Goal: Task Accomplishment & Management: Manage account settings

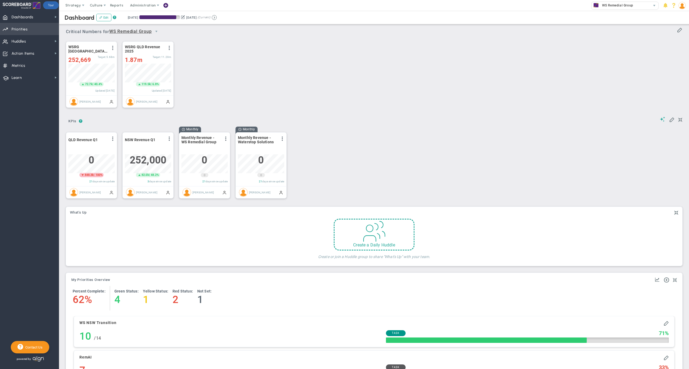
click at [26, 27] on span "Priorities" at bounding box center [20, 29] width 16 height 11
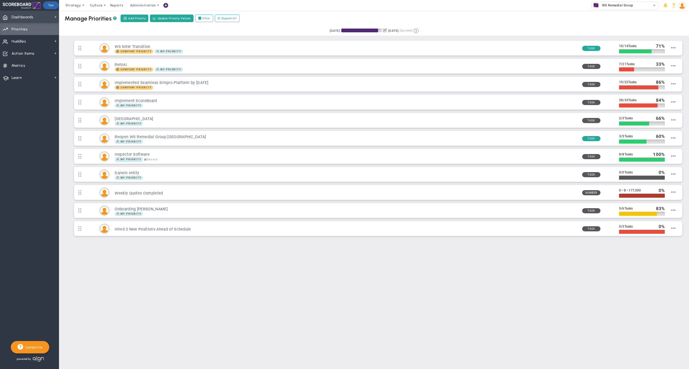
click at [35, 15] on span "Dashboards Dashboards" at bounding box center [29, 17] width 59 height 12
click at [79, 25] on span "Company Dashboard" at bounding box center [87, 26] width 35 height 5
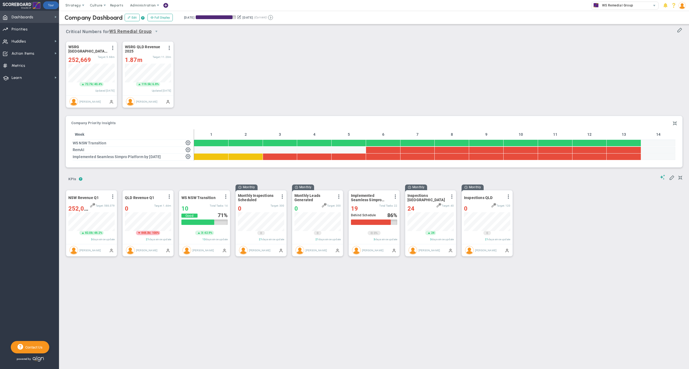
scroll to position [19, 46]
click at [35, 19] on span "Dashboards Dashboards" at bounding box center [29, 17] width 59 height 12
click at [205, 66] on div "WSRG [GEOGRAPHIC_DATA] Revenue 2025 View Historical Graph Edit Make "No Change"…" at bounding box center [372, 75] width 623 height 76
click at [174, 151] on span at bounding box center [174, 148] width 5 height 5
type input "RemAI"
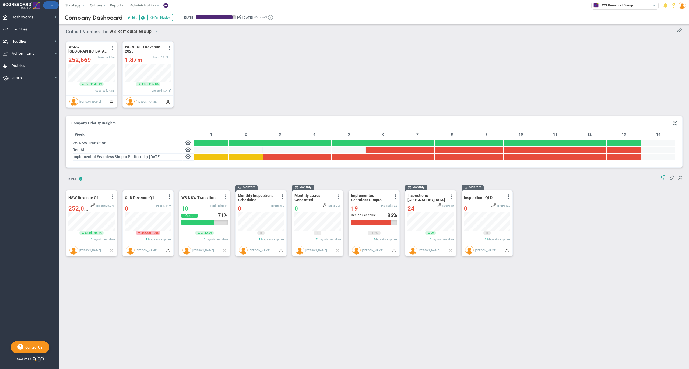
radio input "true"
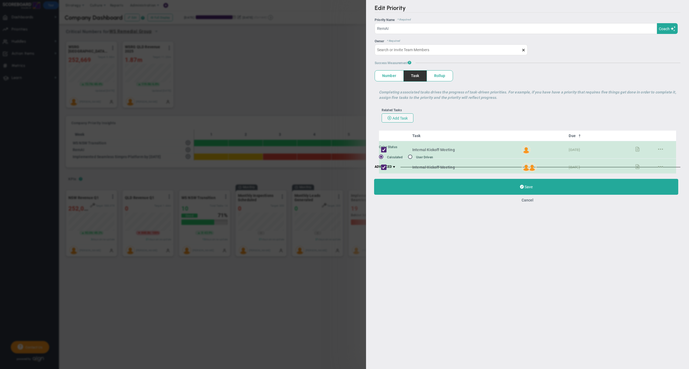
type input "[PERSON_NAME]"
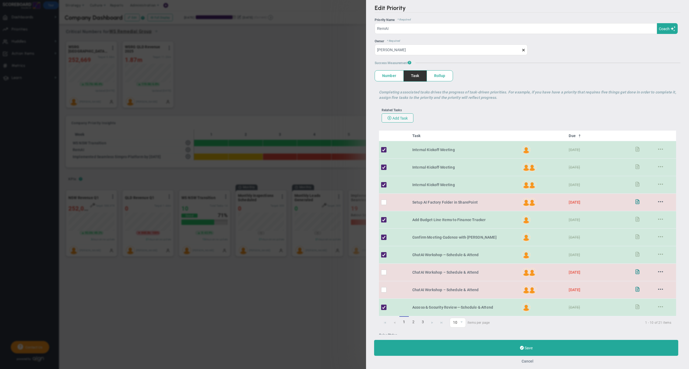
click at [528, 359] on button "Cancel" at bounding box center [527, 361] width 12 height 4
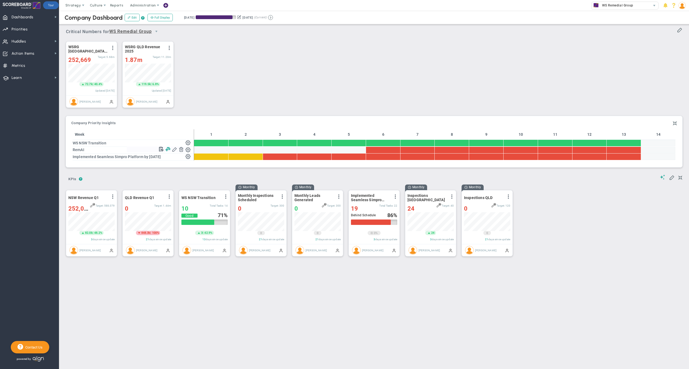
click at [168, 150] on span at bounding box center [167, 148] width 5 height 5
type input "0"
type input "[PERSON_NAME]"
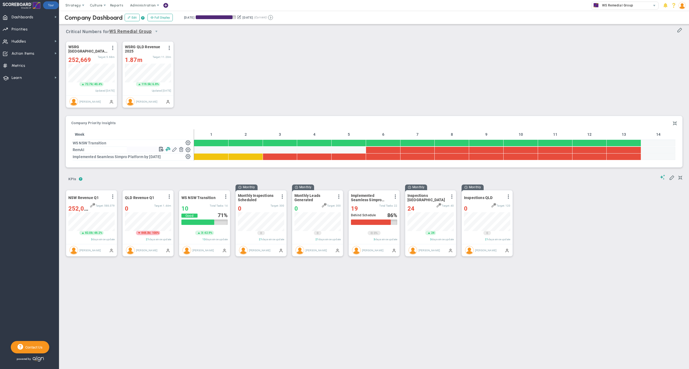
type input "0"
radio input "true"
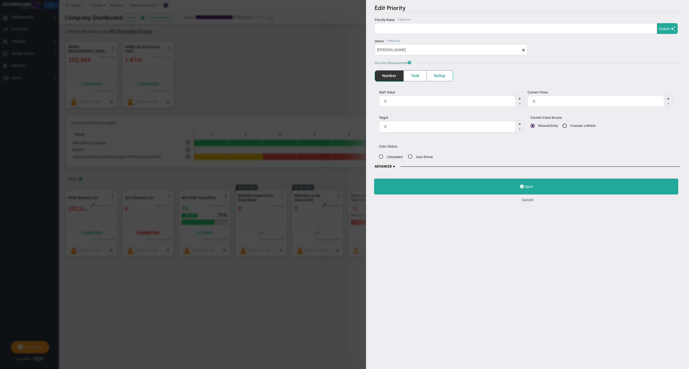
click at [526, 200] on button "Cancel" at bounding box center [527, 199] width 12 height 4
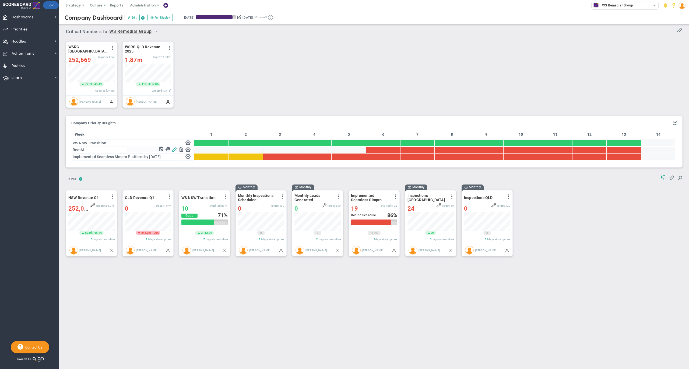
click at [175, 151] on span at bounding box center [174, 148] width 5 height 5
type input "RemAI"
radio input "true"
type input "[PERSON_NAME]"
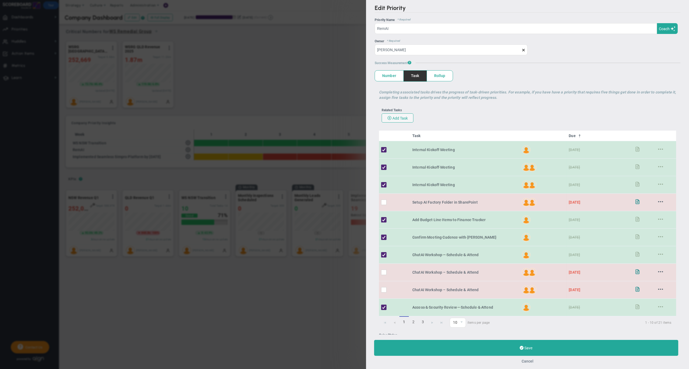
click at [528, 359] on button "Cancel" at bounding box center [527, 361] width 12 height 4
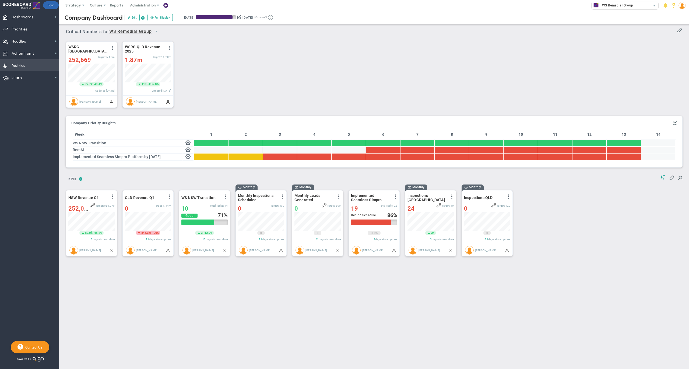
click at [23, 63] on span "Metrics" at bounding box center [19, 65] width 14 height 11
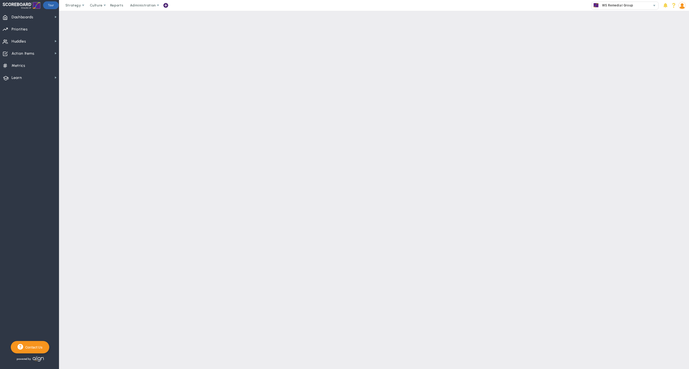
checkbox input "false"
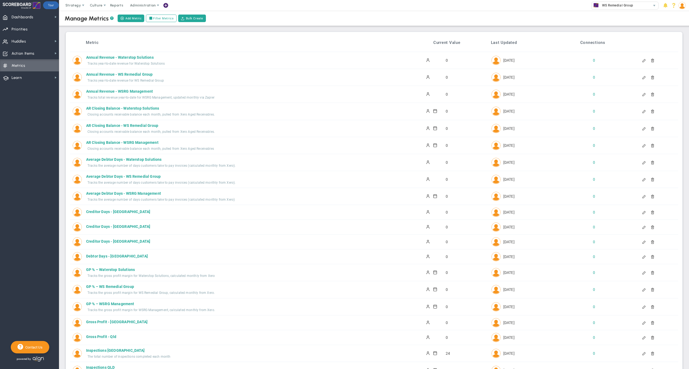
click at [316, 33] on div "Metric Current Value Last Updated Connections Annual Revenue - Waterstop Soluti…" at bounding box center [374, 365] width 616 height 666
click at [179, 39] on div "Metric Current Value Last Updated Connections" at bounding box center [374, 44] width 608 height 16
click at [100, 36] on div "Metric Current Value Last Updated Connections" at bounding box center [374, 44] width 608 height 16
click at [71, 4] on span "Strategy" at bounding box center [73, 5] width 16 height 4
click at [76, 15] on span "One Page Strategic Plan" at bounding box center [91, 16] width 58 height 11
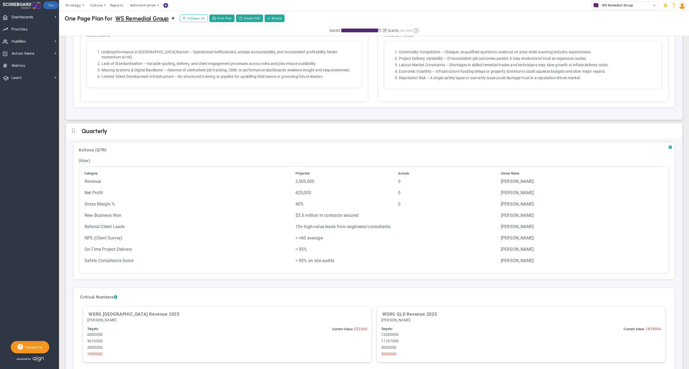
scroll to position [1155, 0]
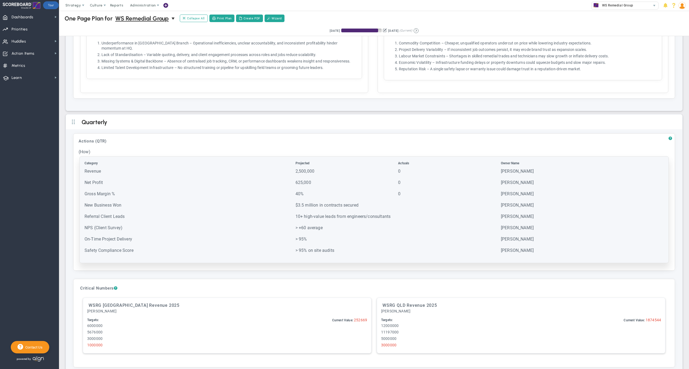
click at [250, 191] on td "Gross Margin %" at bounding box center [189, 196] width 210 height 11
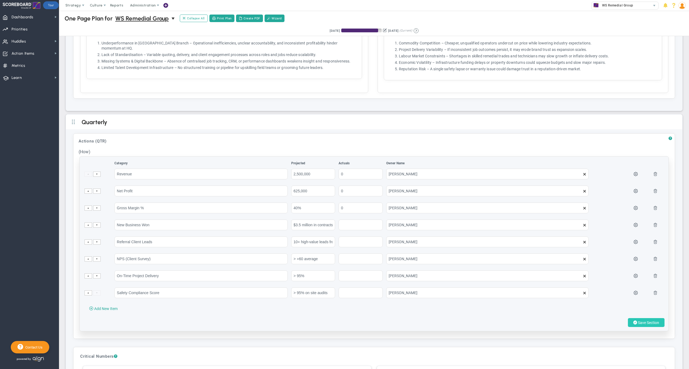
click at [638, 323] on span "Save Section" at bounding box center [648, 322] width 21 height 4
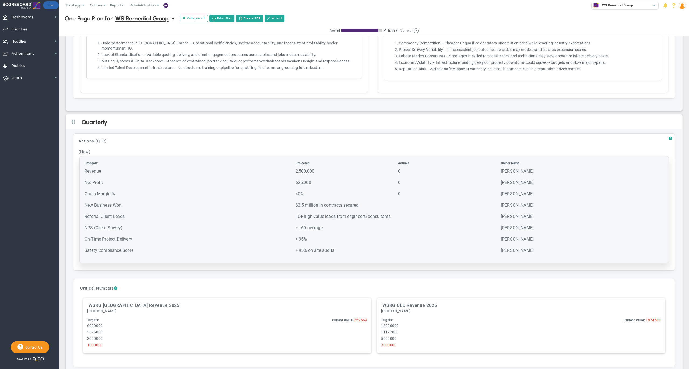
click at [421, 184] on td "0" at bounding box center [449, 184] width 102 height 11
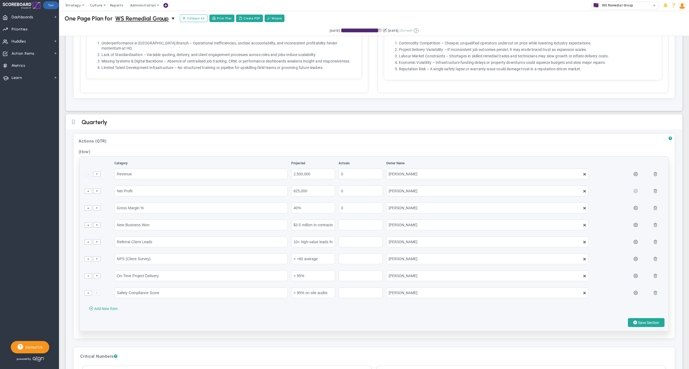
click at [633, 188] on span at bounding box center [635, 190] width 4 height 4
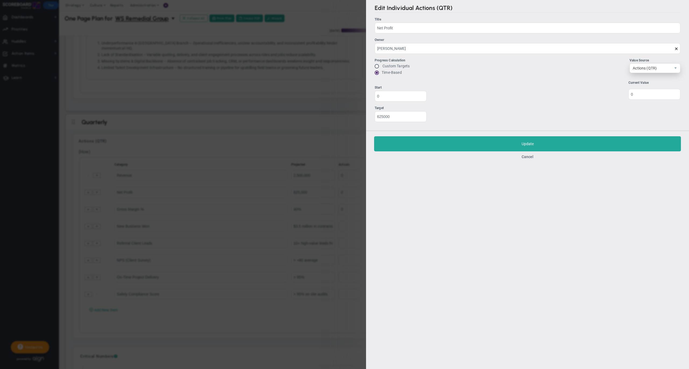
click at [647, 68] on span "Actions (QTR)" at bounding box center [650, 67] width 41 height 9
click at [529, 157] on button "Cancel" at bounding box center [527, 156] width 12 height 4
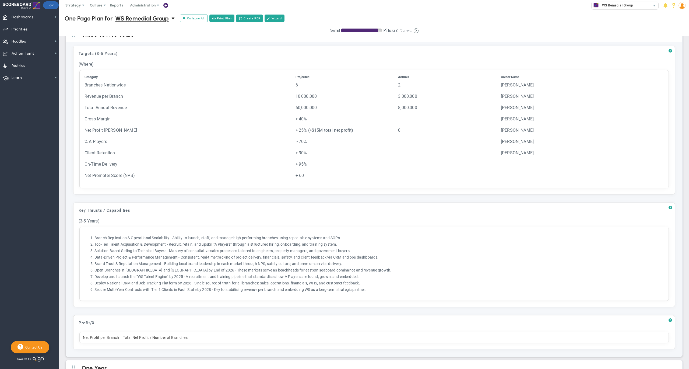
scroll to position [210, 0]
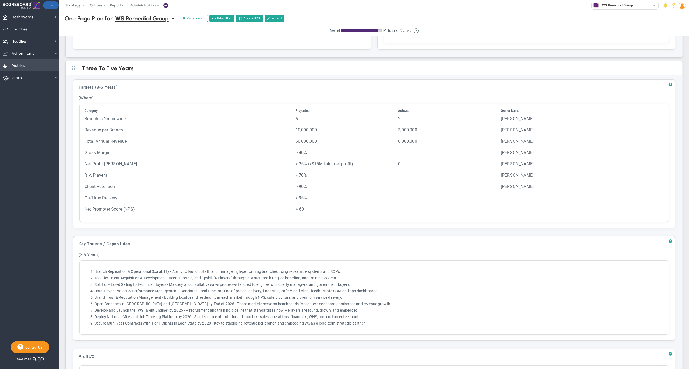
click at [30, 67] on span "Metrics Metrics" at bounding box center [29, 65] width 59 height 12
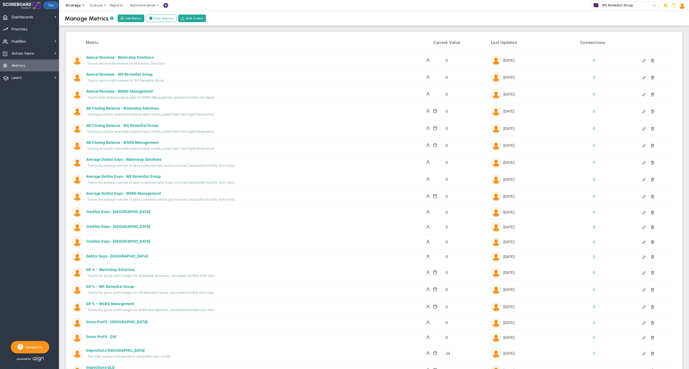
click at [73, 7] on span "Strategy" at bounding box center [73, 5] width 16 height 4
click at [81, 16] on span "One Page Strategic Plan" at bounding box center [91, 16] width 58 height 11
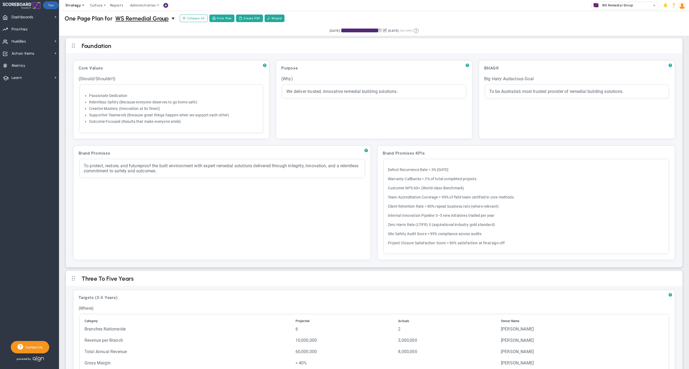
click at [81, 5] on span at bounding box center [83, 5] width 4 height 4
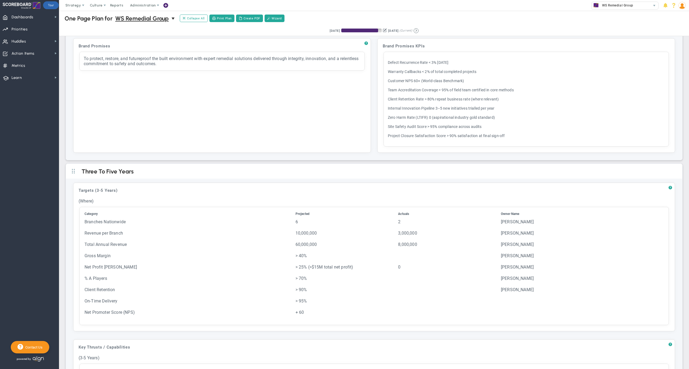
scroll to position [133, 0]
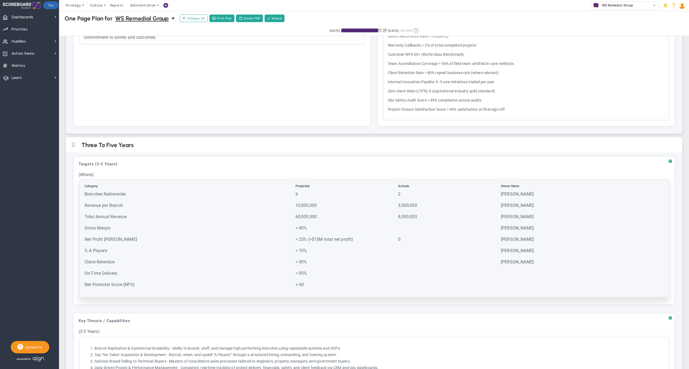
click at [508, 240] on td "[PERSON_NAME]" at bounding box center [551, 241] width 102 height 11
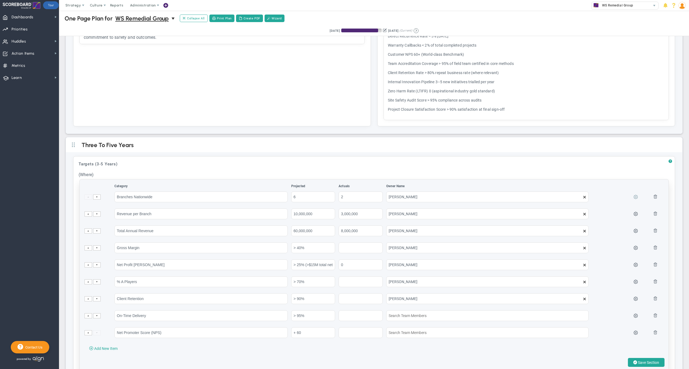
click at [633, 197] on span at bounding box center [635, 196] width 4 height 4
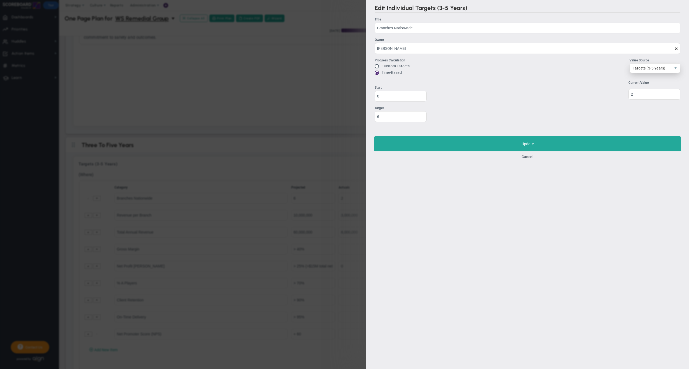
click at [645, 67] on span "Targets (3-5 Years)" at bounding box center [650, 67] width 41 height 9
click at [647, 78] on li "Scaling Up Metric" at bounding box center [655, 79] width 50 height 11
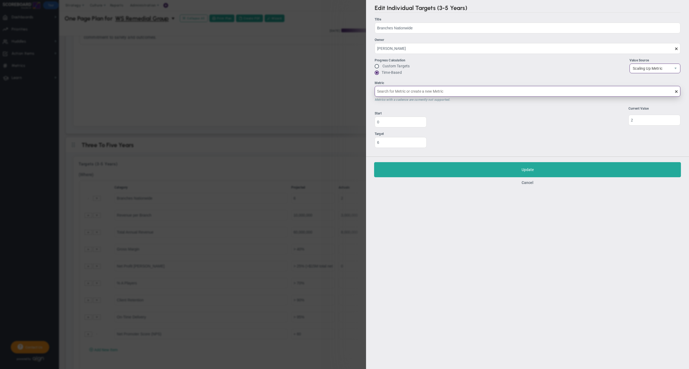
click at [429, 93] on input "Metric Metrics with a cadence are currently not supported." at bounding box center [527, 91] width 306 height 11
type input "A"
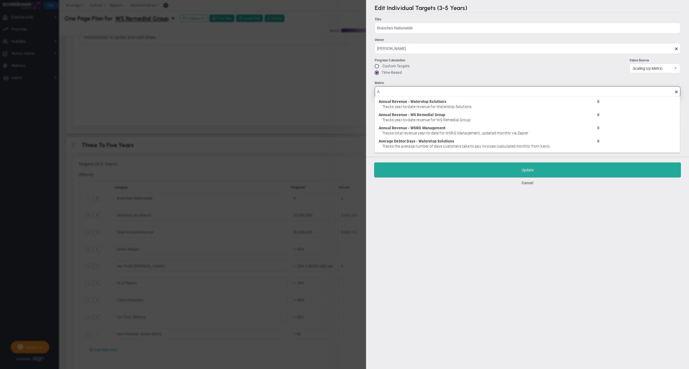
scroll to position [10, 0]
click at [529, 183] on button "Cancel" at bounding box center [527, 183] width 12 height 4
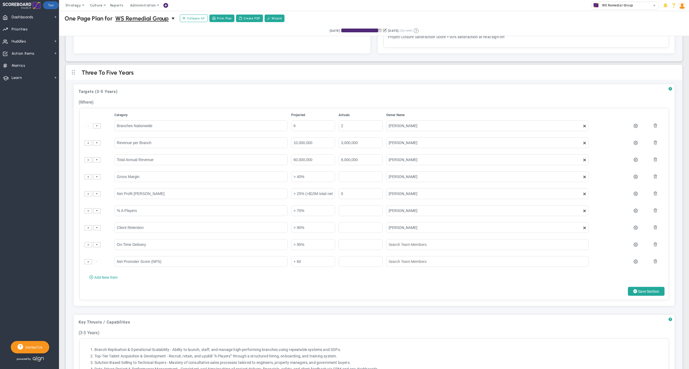
scroll to position [215, 0]
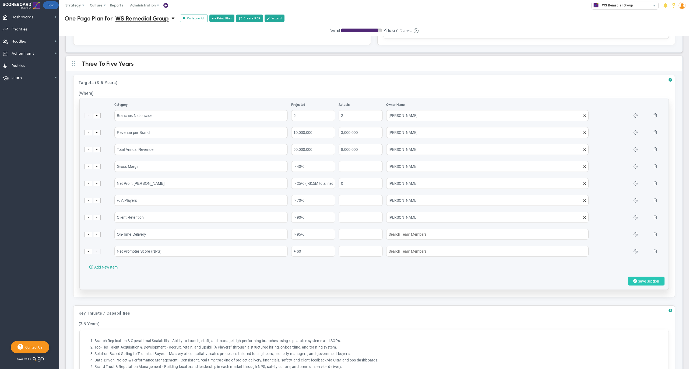
click at [638, 283] on span "Save Section" at bounding box center [648, 281] width 21 height 4
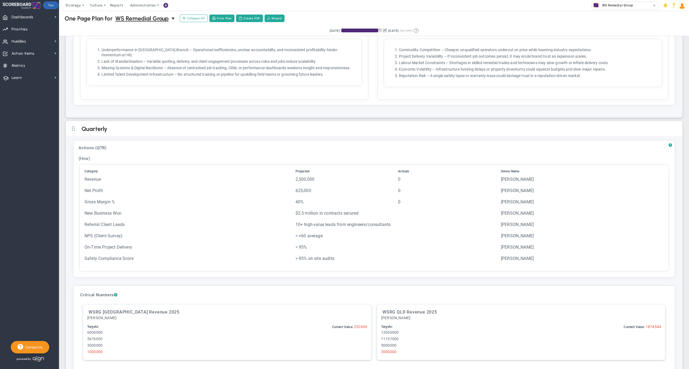
scroll to position [1151, 0]
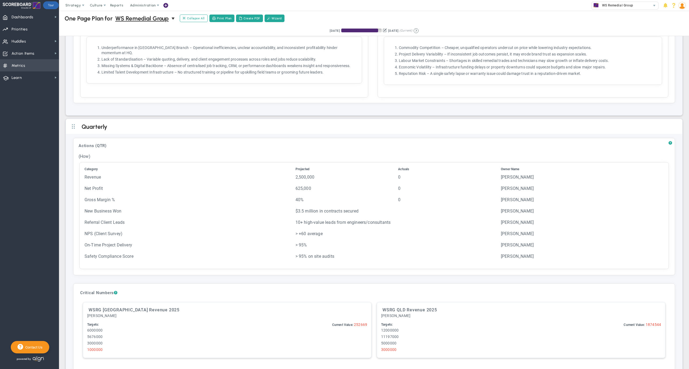
click at [31, 67] on span "Metrics Metrics" at bounding box center [29, 65] width 59 height 12
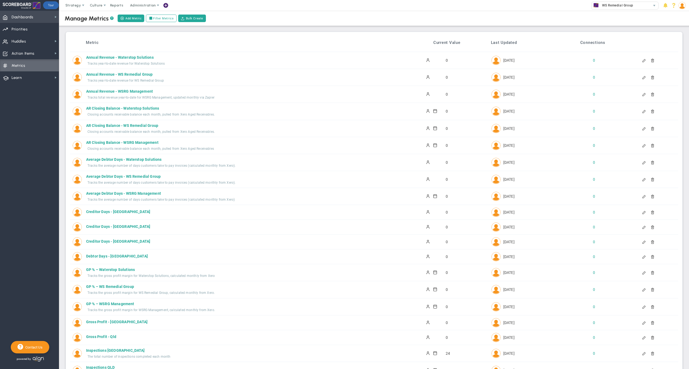
click at [44, 18] on span "Dashboards Dashboards" at bounding box center [29, 17] width 59 height 12
click at [80, 46] on span "Data Table" at bounding box center [79, 47] width 18 height 5
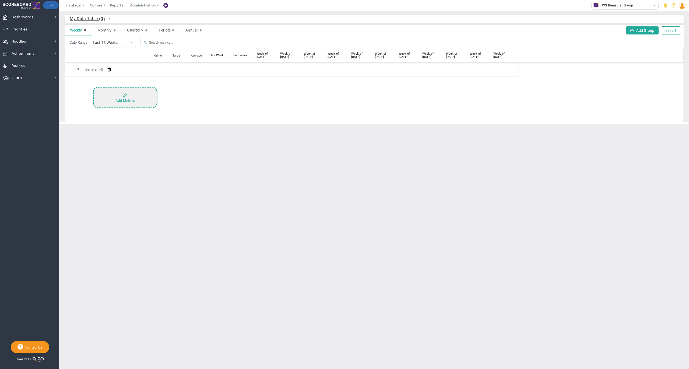
click at [123, 93] on span at bounding box center [125, 95] width 4 height 4
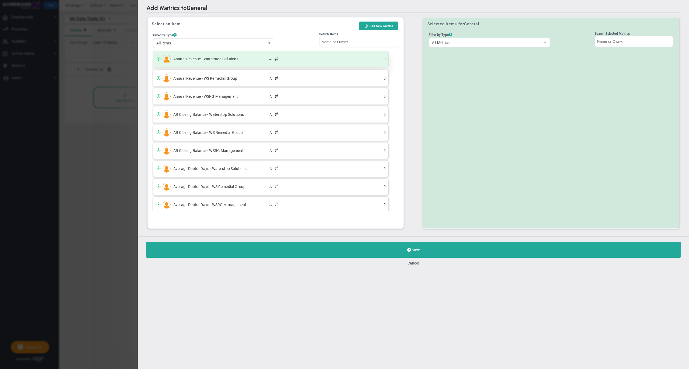
click at [257, 61] on span "Annual Revenue - Waterstop Solutions" at bounding box center [220, 59] width 94 height 4
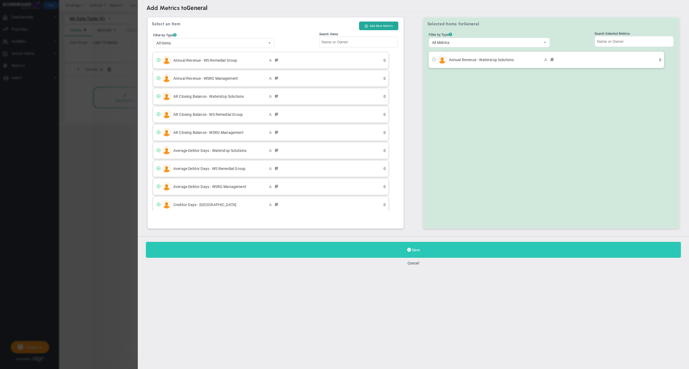
click at [261, 249] on button "Save" at bounding box center [413, 250] width 535 height 16
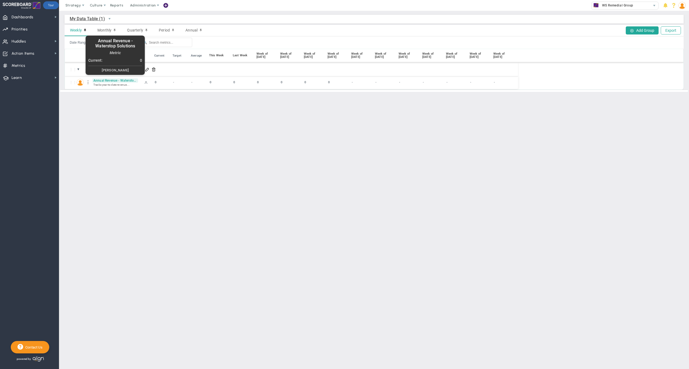
click at [122, 82] on span "Annual Revenue - Waterstop Solutions" at bounding box center [115, 80] width 46 height 4
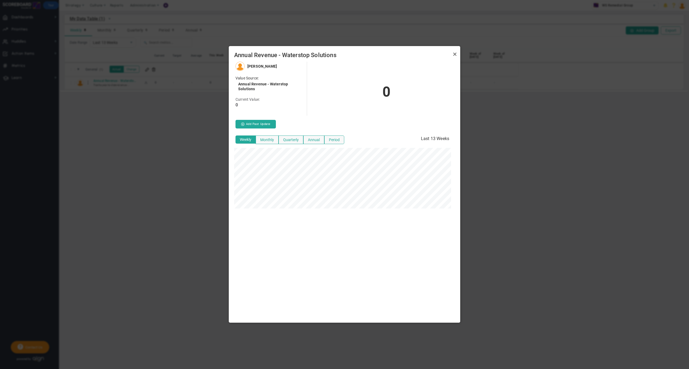
scroll to position [261, 231]
click at [268, 139] on button "Monthly" at bounding box center [267, 139] width 23 height 9
click at [293, 139] on button "Quarterly" at bounding box center [290, 139] width 25 height 9
click at [316, 139] on button "Annual" at bounding box center [313, 139] width 21 height 9
click at [337, 139] on button "Period" at bounding box center [334, 139] width 20 height 9
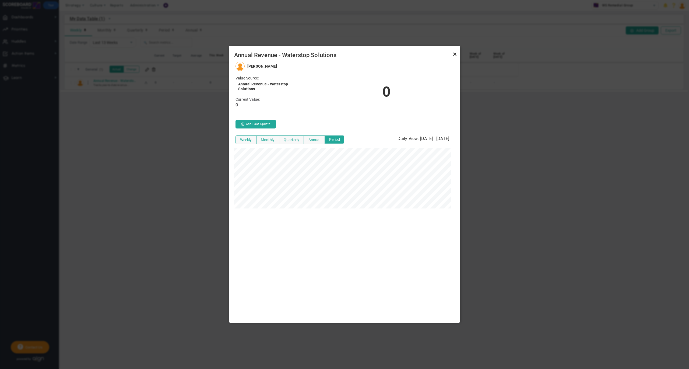
click at [453, 54] on link "Close" at bounding box center [454, 54] width 6 height 6
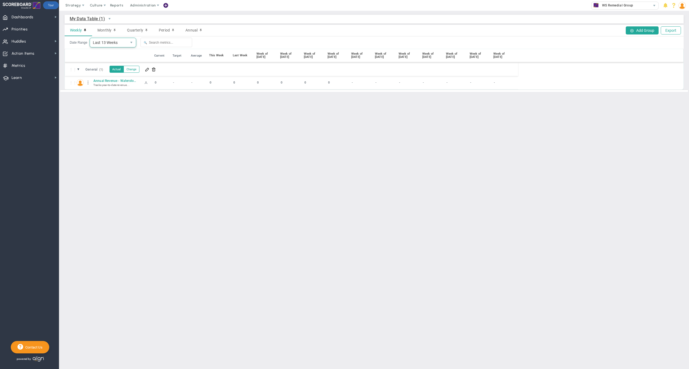
click at [123, 43] on span "Last 13 Weeks" at bounding box center [108, 42] width 37 height 9
click at [197, 122] on main "My Data Table (1) My Data Table → My Data Table Weekly Monthly Quarterly Period…" at bounding box center [374, 190] width 630 height 358
click at [28, 18] on span "Dashboards" at bounding box center [23, 17] width 22 height 11
click at [28, 62] on span "Metrics Metrics" at bounding box center [29, 65] width 59 height 12
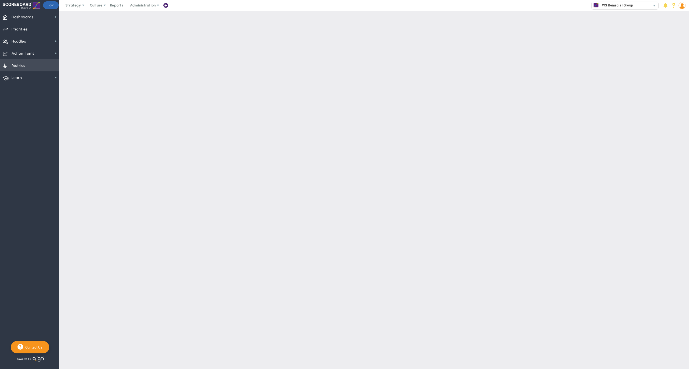
checkbox input "false"
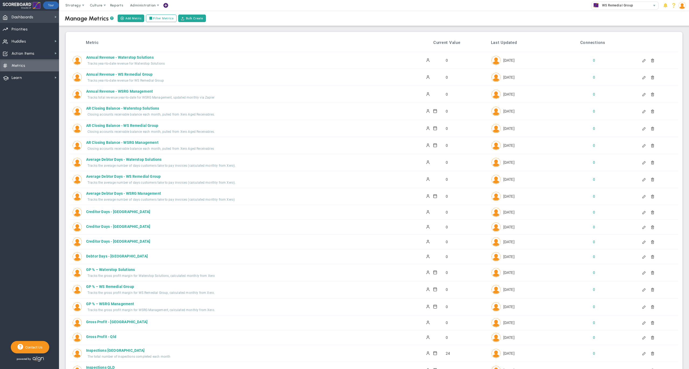
click at [26, 16] on span "Dashboards" at bounding box center [23, 17] width 22 height 11
click at [76, 26] on span "Company Dashboard" at bounding box center [87, 26] width 35 height 5
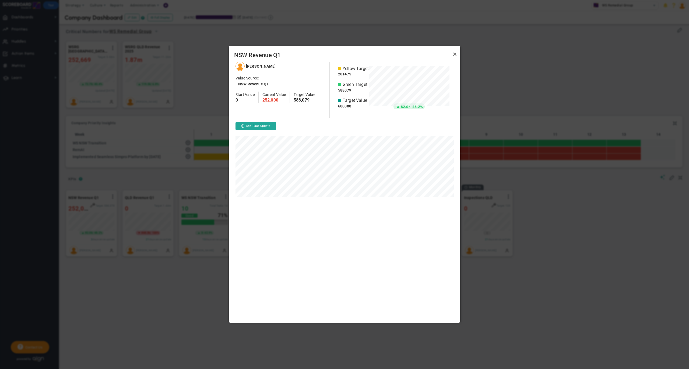
scroll to position [47, 81]
click at [457, 54] on link "Close" at bounding box center [454, 54] width 6 height 6
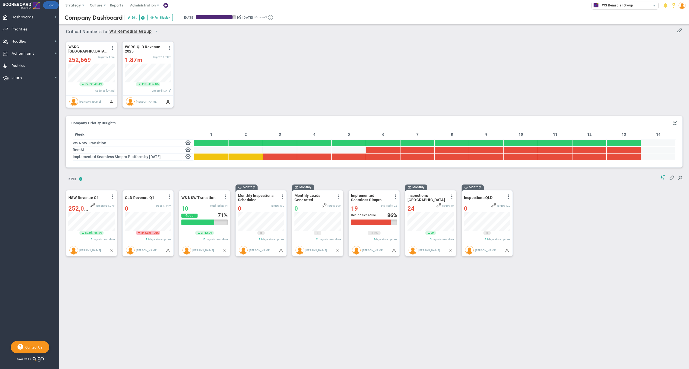
click at [170, 180] on div "? ? KPIs KPIs KPIs" at bounding box center [374, 177] width 616 height 14
click at [196, 95] on div "WSRG [GEOGRAPHIC_DATA] Revenue 2025 View Historical Graph Edit Make "No Change"…" at bounding box center [372, 75] width 623 height 76
click at [75, 5] on span "Strategy" at bounding box center [73, 5] width 16 height 4
click at [24, 77] on span "Learn Learn" at bounding box center [29, 77] width 59 height 12
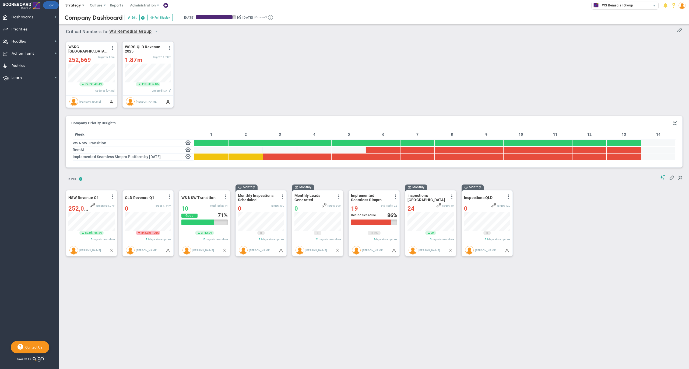
click at [73, 9] on span "Strategy" at bounding box center [73, 5] width 24 height 11
click at [77, 17] on span "One Page Strategic Plan" at bounding box center [91, 16] width 58 height 11
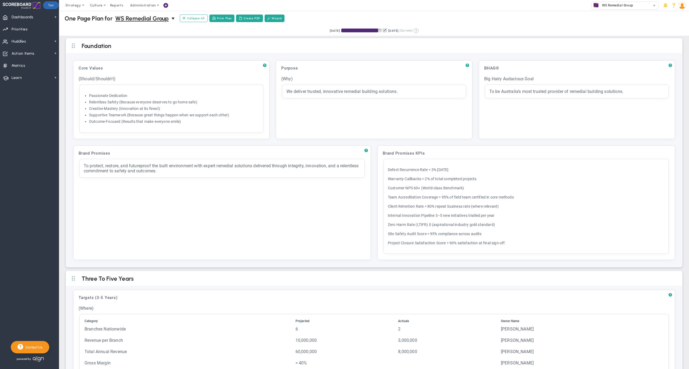
click at [418, 30] on button at bounding box center [415, 30] width 5 height 5
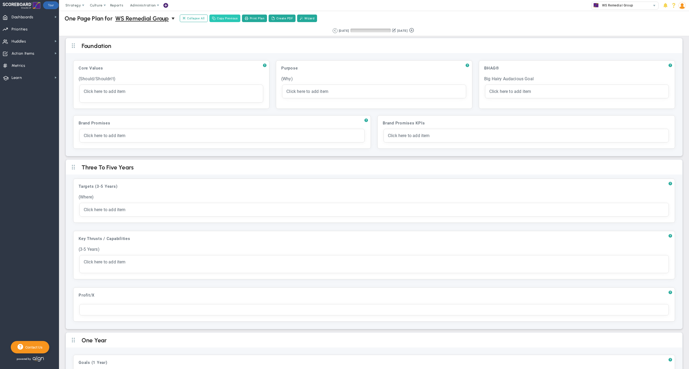
click at [230, 18] on button "Copy Previous" at bounding box center [224, 19] width 31 height 8
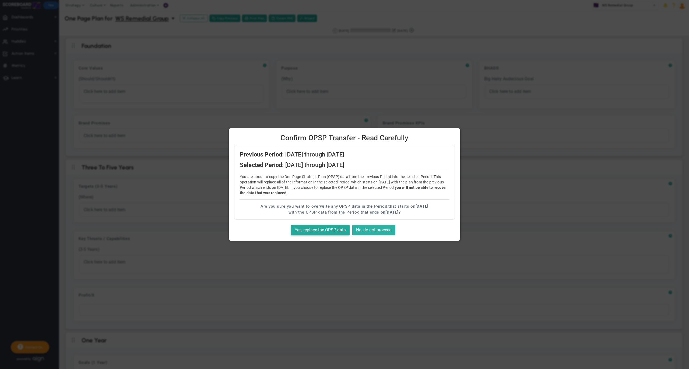
click at [374, 228] on button "No, do not proceed" at bounding box center [373, 230] width 43 height 10
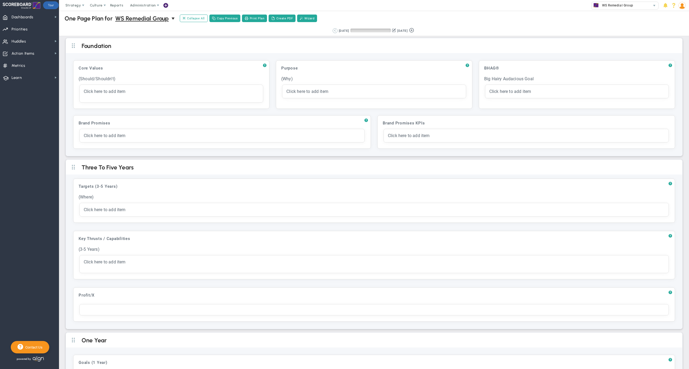
click at [333, 31] on button at bounding box center [335, 30] width 5 height 5
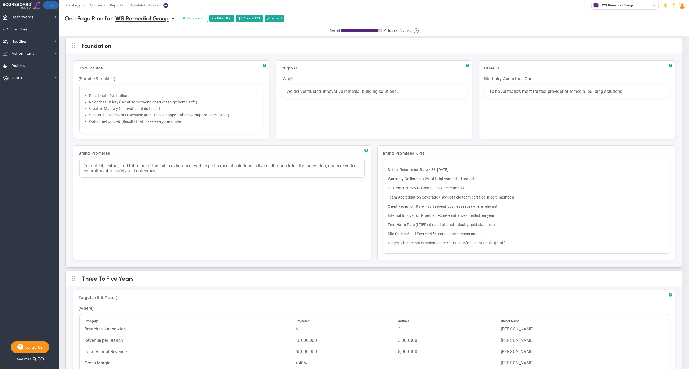
click at [200, 17] on span "Collapse All" at bounding box center [194, 18] width 22 height 5
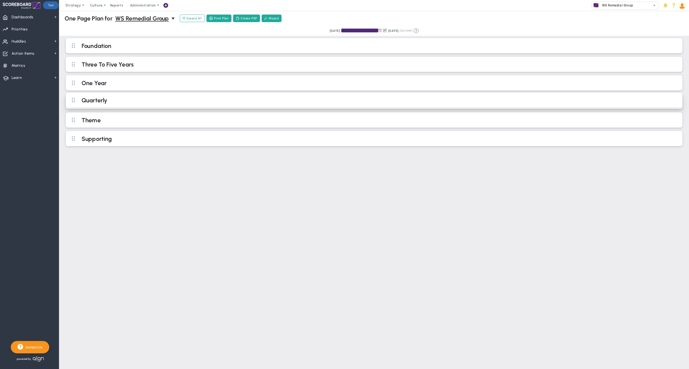
click at [144, 100] on h2 "Quarterly" at bounding box center [379, 101] width 594 height 8
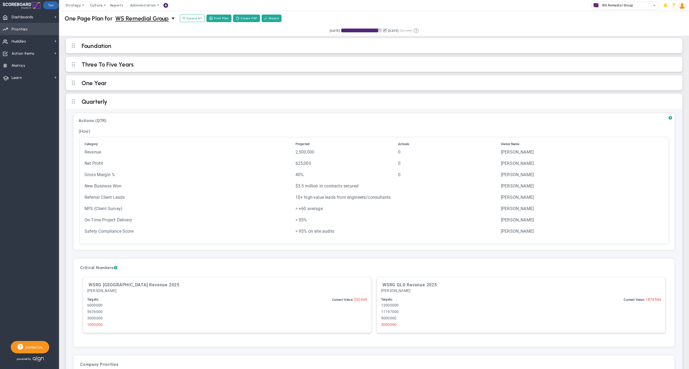
click at [33, 29] on span "Priorities Projects OKR Tree Priorities Projects OKRs" at bounding box center [29, 29] width 59 height 12
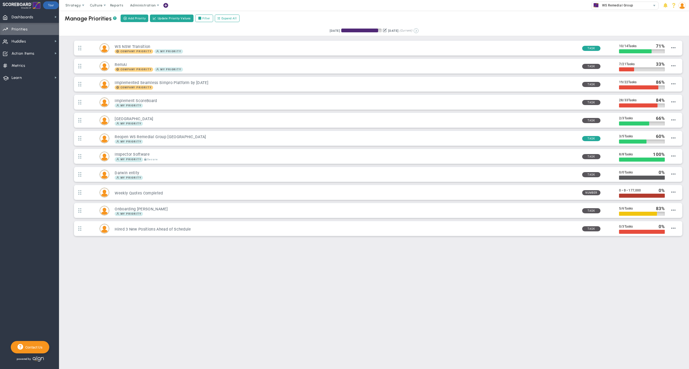
click at [418, 30] on button at bounding box center [415, 30] width 5 height 5
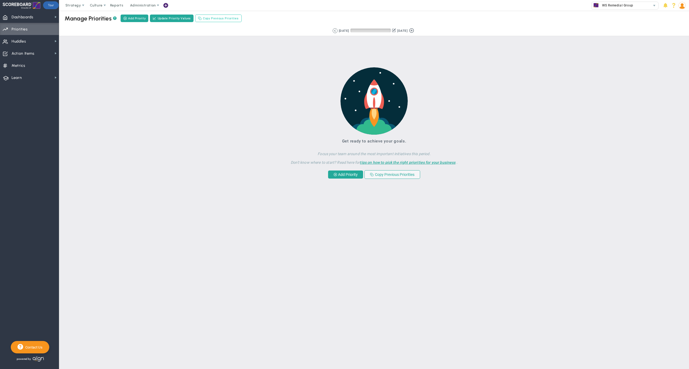
click at [214, 19] on span "Copy Previous Priorities" at bounding box center [221, 18] width 36 height 5
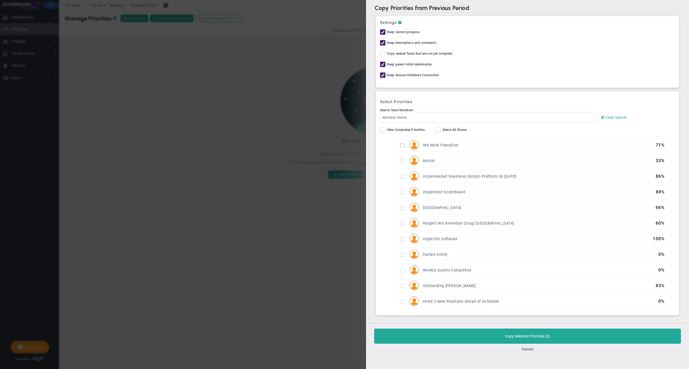
click at [404, 146] on input "checkbox" at bounding box center [402, 145] width 4 height 4
checkbox input "true"
click at [402, 160] on input "checkbox" at bounding box center [402, 161] width 4 height 4
checkbox input "true"
click at [400, 144] on input "checkbox" at bounding box center [402, 145] width 4 height 4
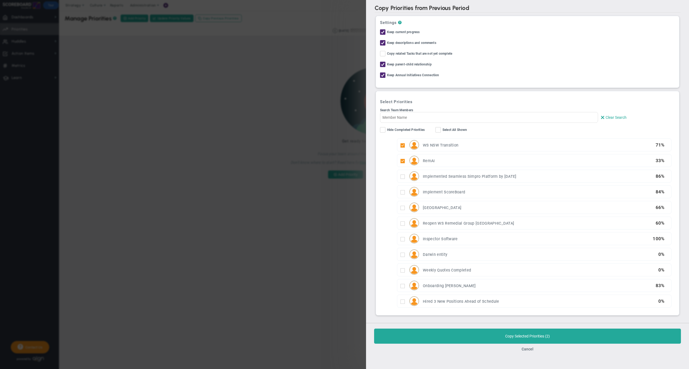
checkbox input "false"
click at [438, 131] on input "Select All Shown" at bounding box center [438, 130] width 3 height 5
click at [440, 130] on input "Select All Shown" at bounding box center [438, 130] width 3 height 5
checkbox input "false"
click at [404, 145] on input "checkbox" at bounding box center [402, 145] width 4 height 4
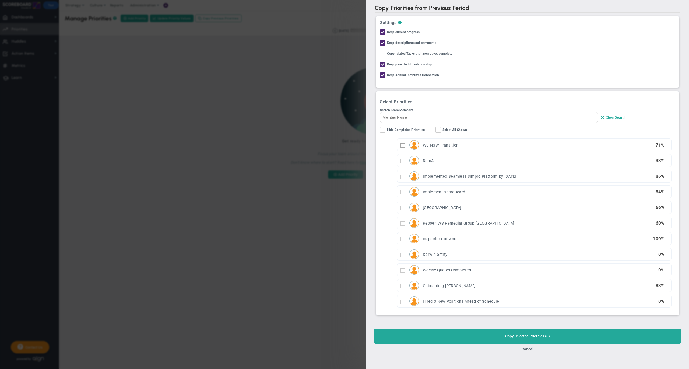
checkbox input "true"
click at [401, 164] on div "RemAI 33 %" at bounding box center [534, 160] width 274 height 12
click at [403, 162] on input "checkbox" at bounding box center [402, 161] width 4 height 4
checkbox input "true"
click at [525, 351] on button "Cancel" at bounding box center [527, 349] width 12 height 4
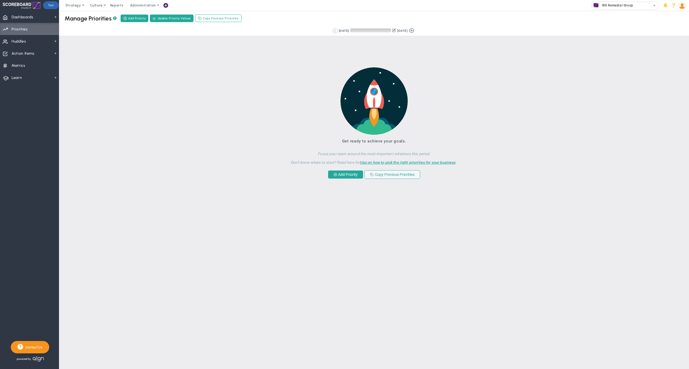
click at [333, 29] on button at bounding box center [335, 30] width 5 height 5
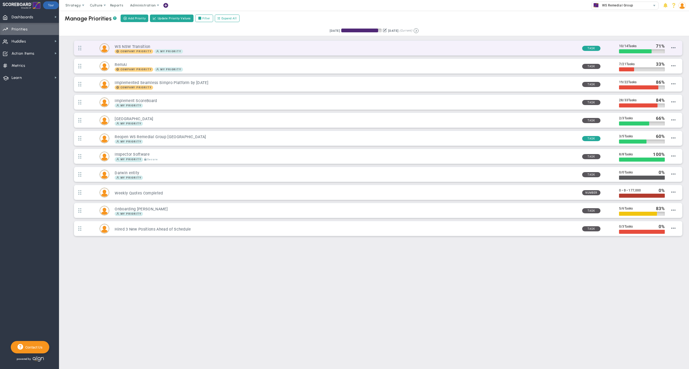
click at [333, 48] on h3 "WS NSW Transition" at bounding box center [346, 46] width 463 height 5
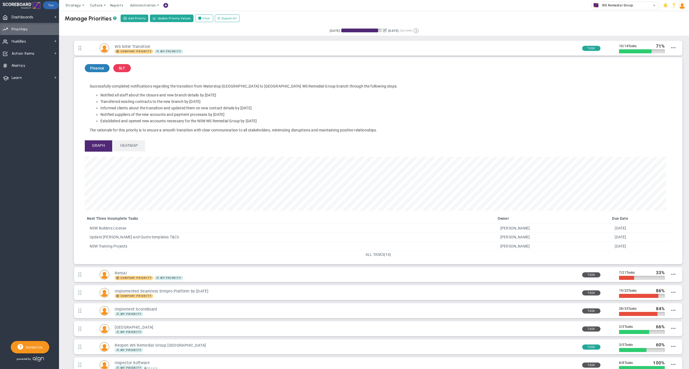
scroll to position [62, 581]
click at [370, 254] on span "ALL TASKS" at bounding box center [374, 254] width 19 height 4
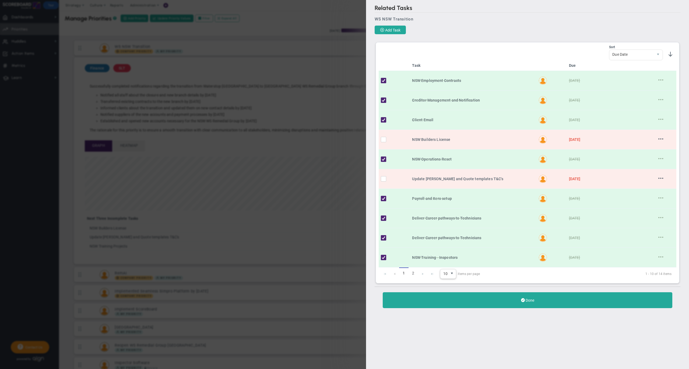
click at [450, 275] on span "select" at bounding box center [452, 273] width 4 height 4
click at [448, 314] on li "30" at bounding box center [447, 311] width 15 height 11
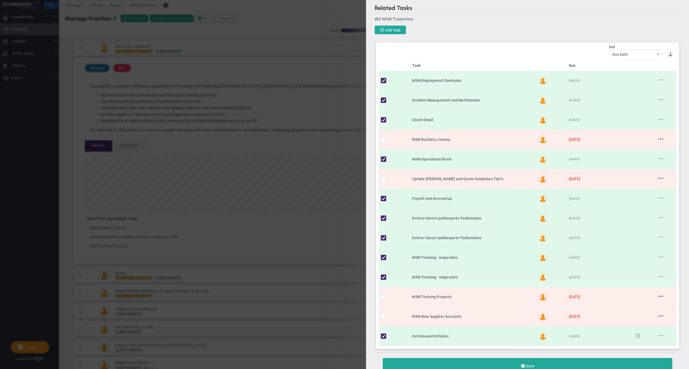
scroll to position [20, 0]
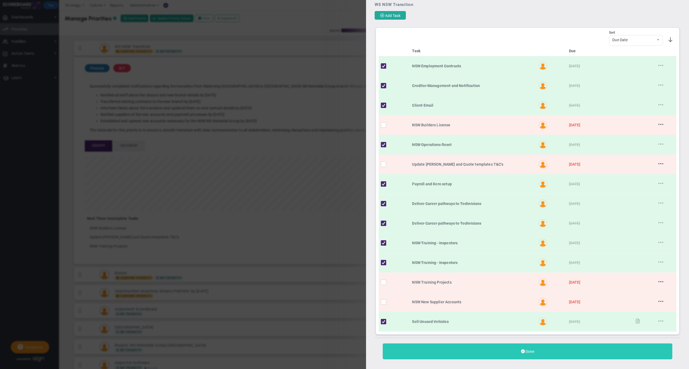
click at [485, 346] on button "Done" at bounding box center [527, 351] width 289 height 16
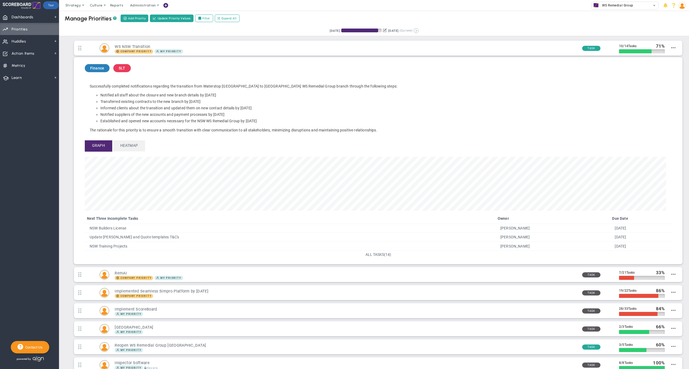
click at [418, 30] on button at bounding box center [415, 30] width 5 height 5
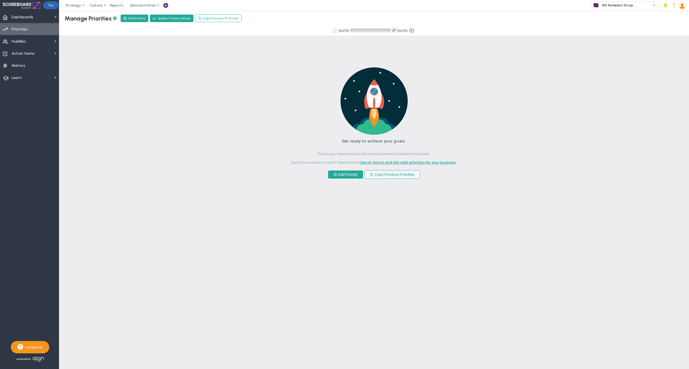
click at [333, 31] on button at bounding box center [335, 30] width 5 height 5
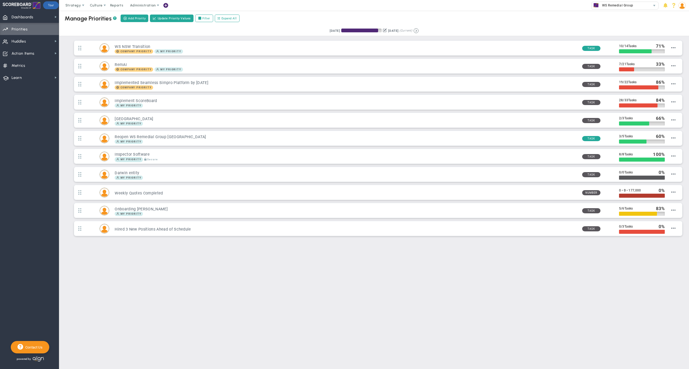
click at [286, 22] on div "Manage OKRs ? Manage Priorities ? Manage Projects ? Create Project Add Priority…" at bounding box center [374, 18] width 640 height 15
click at [78, 5] on span "Strategy" at bounding box center [73, 5] width 16 height 4
click at [302, 31] on div "Retrieving period... [DATE] [DATE] (Current)" at bounding box center [374, 31] width 640 height 10
click at [418, 30] on button at bounding box center [415, 30] width 5 height 5
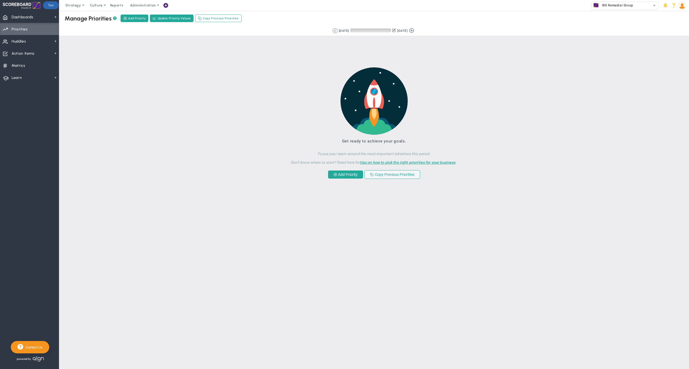
click at [274, 20] on div "Manage OKRs ? Manage Priorities ? Manage Projects ? Create Project Add Priority…" at bounding box center [374, 18] width 640 height 15
click at [36, 14] on span "Dashboards Dashboards" at bounding box center [29, 17] width 59 height 12
click at [281, 32] on div "Retrieving period... [DATE] [DATE] (Current)" at bounding box center [374, 31] width 640 height 10
click at [333, 31] on button at bounding box center [335, 30] width 5 height 5
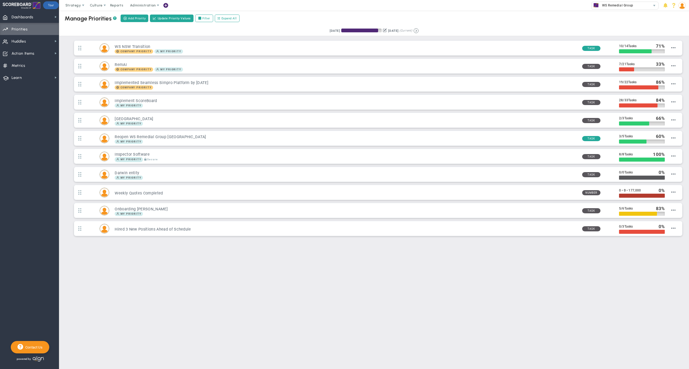
click at [681, 6] on img at bounding box center [681, 5] width 7 height 7
click at [678, 17] on span "Profile" at bounding box center [666, 16] width 44 height 11
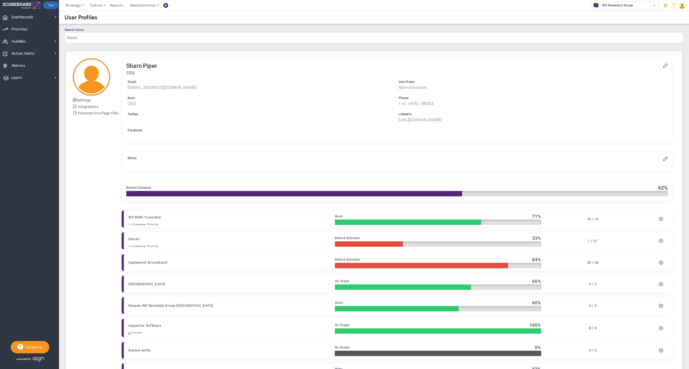
checkbox input "true"
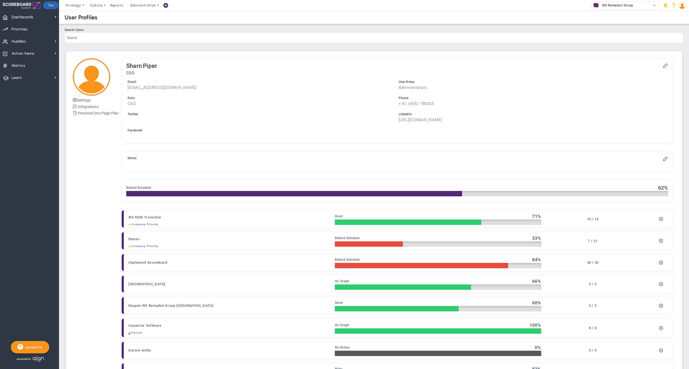
checkbox input "true"
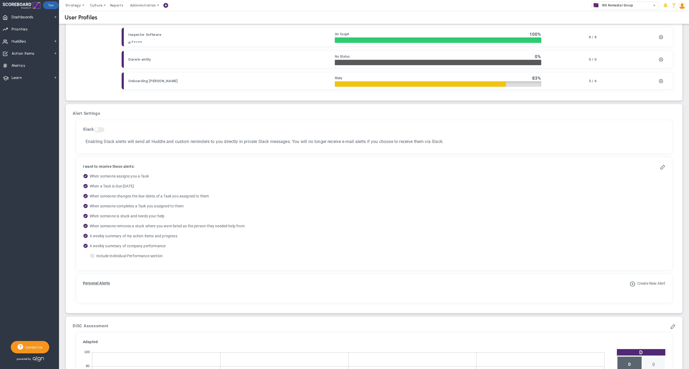
scroll to position [293, 0]
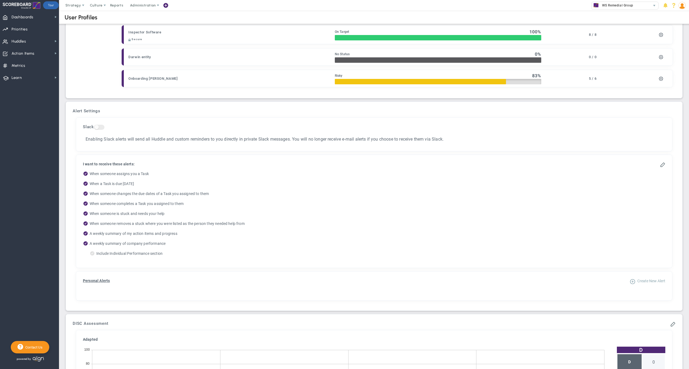
click at [646, 281] on span "Create New Alert" at bounding box center [651, 280] width 28 height 4
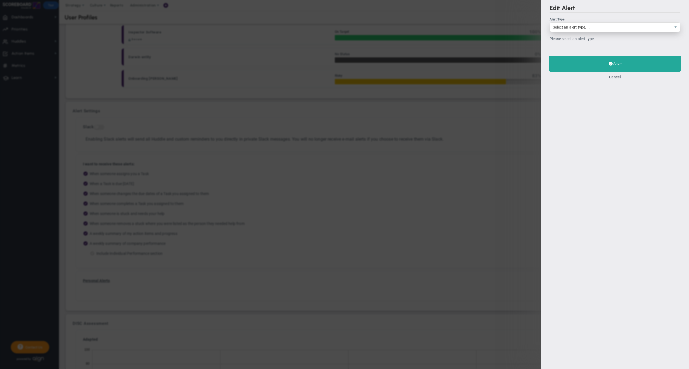
click at [582, 27] on span "Select an alert type...." at bounding box center [610, 27] width 121 height 9
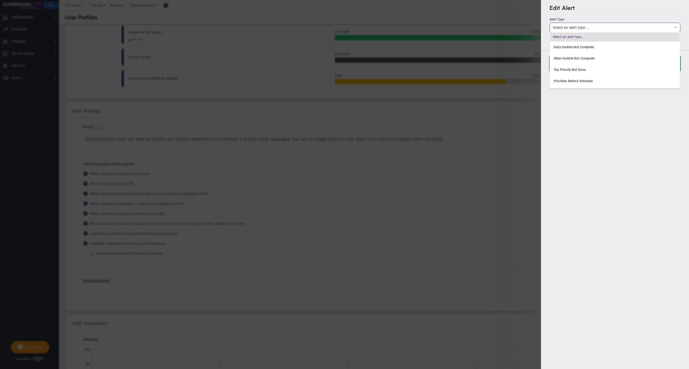
click at [669, 114] on div "Edit Alert Alert Type Select an alert type.... Please select an alert type. Sav…" at bounding box center [615, 184] width 148 height 369
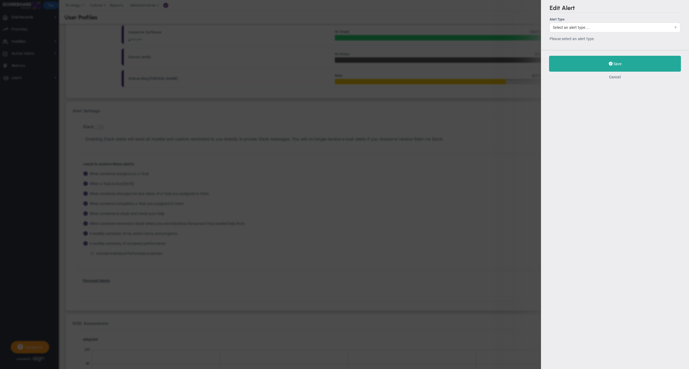
click at [615, 77] on button "Cancel" at bounding box center [615, 77] width 12 height 4
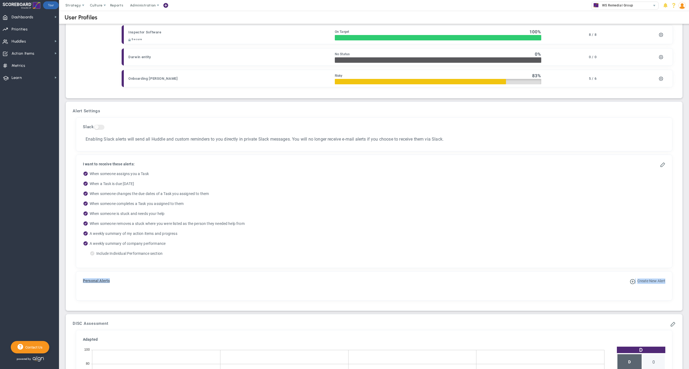
drag, startPoint x: 125, startPoint y: 283, endPoint x: 79, endPoint y: 282, distance: 46.0
click at [79, 282] on div "Create New Alert Personal Alerts" at bounding box center [374, 285] width 590 height 23
click at [146, 285] on div "Create New Alert Personal Alerts" at bounding box center [374, 285] width 590 height 23
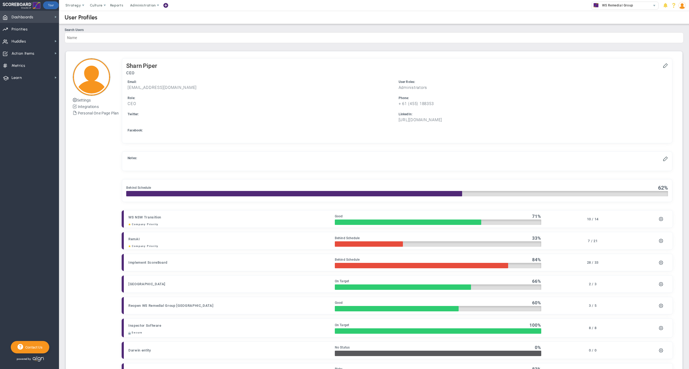
click at [23, 18] on span "Dashboards" at bounding box center [23, 17] width 22 height 11
click at [25, 27] on span "Priorities" at bounding box center [20, 29] width 16 height 11
